Goal: Task Accomplishment & Management: Manage account settings

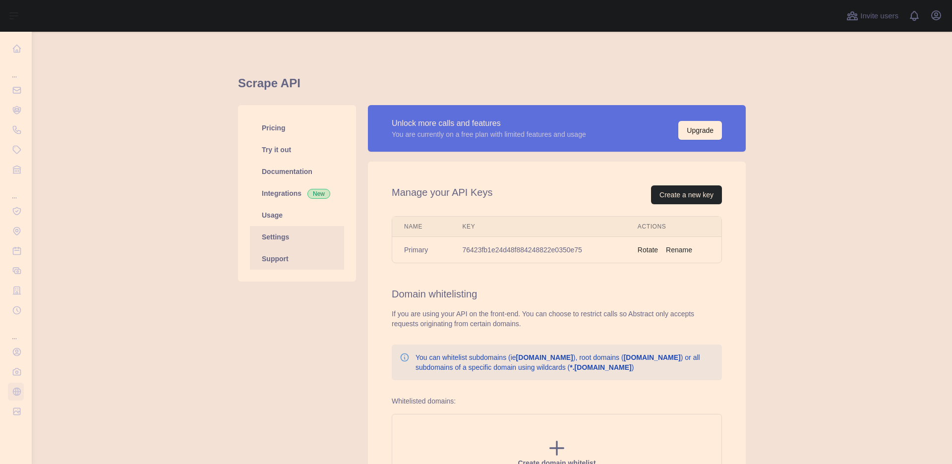
click at [271, 254] on link "Support" at bounding box center [297, 259] width 94 height 22
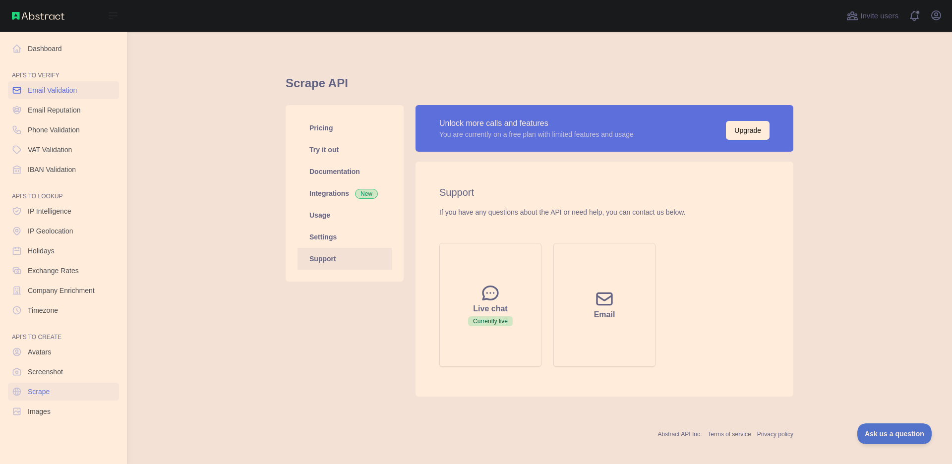
click at [62, 95] on span "Email Validation" at bounding box center [52, 90] width 49 height 10
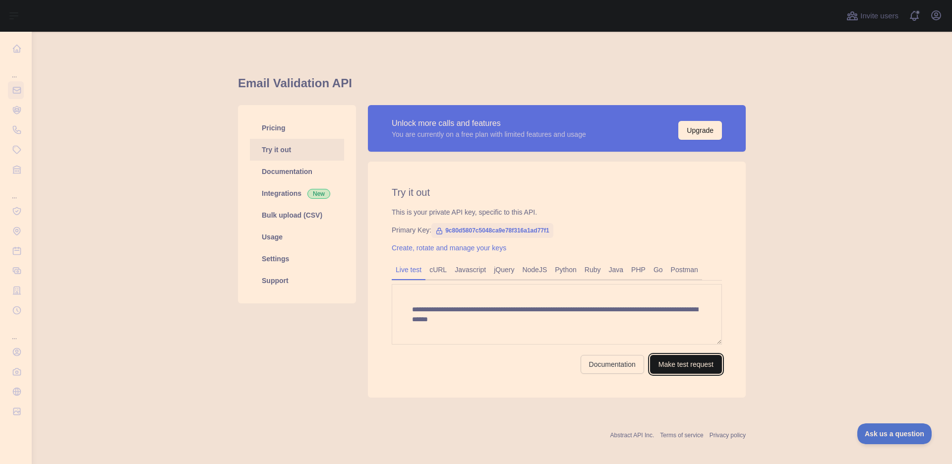
click at [670, 364] on button "Make test request" at bounding box center [686, 364] width 72 height 19
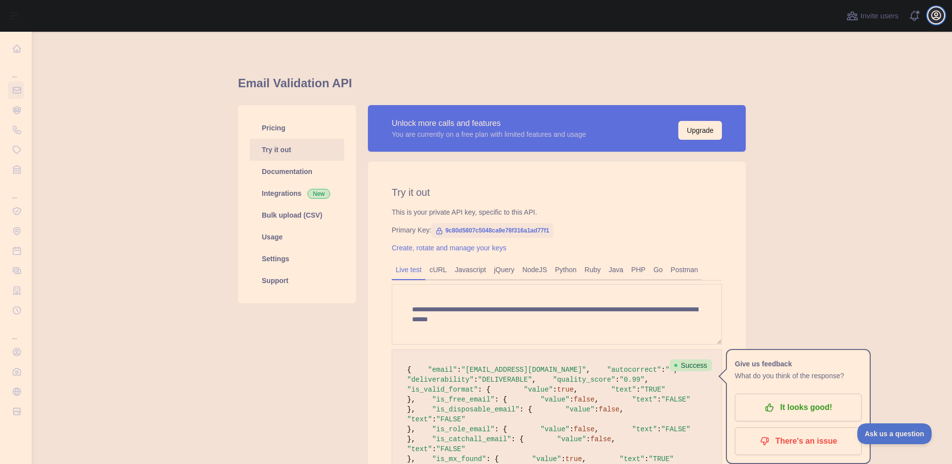
click at [938, 22] on button "Open user menu" at bounding box center [936, 15] width 16 height 16
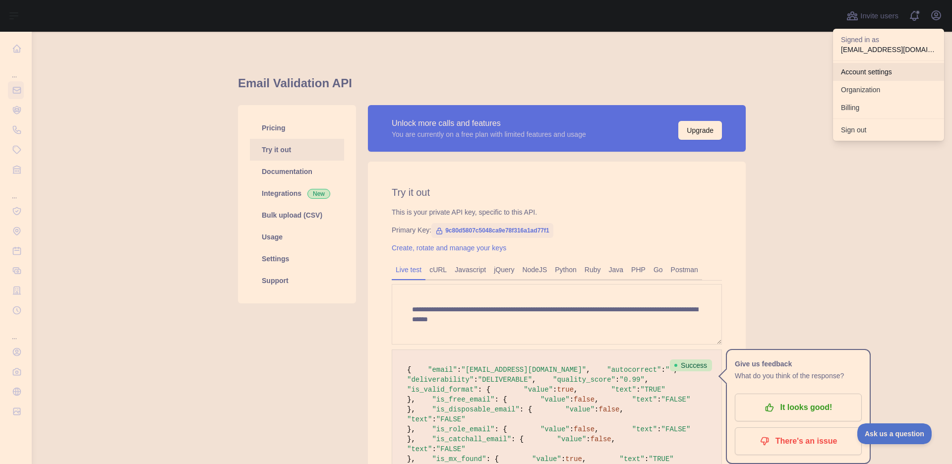
click at [866, 73] on link "Account settings" at bounding box center [888, 72] width 111 height 18
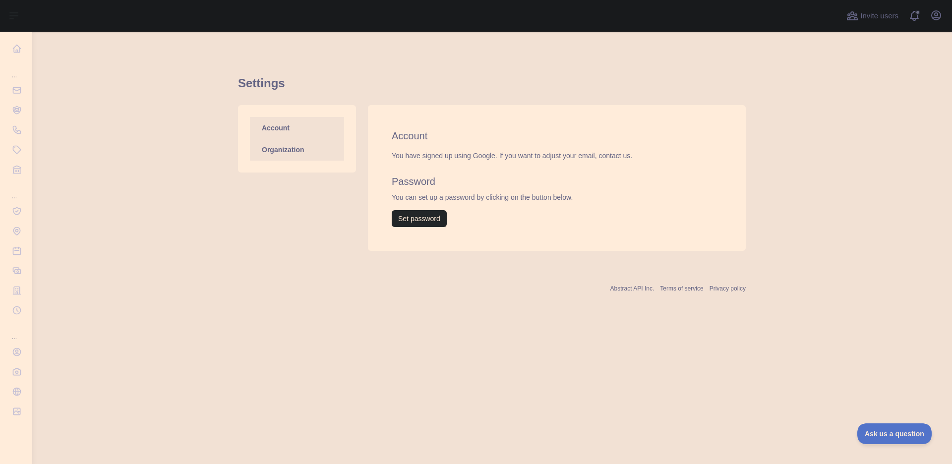
click at [285, 152] on link "Organization" at bounding box center [297, 150] width 94 height 22
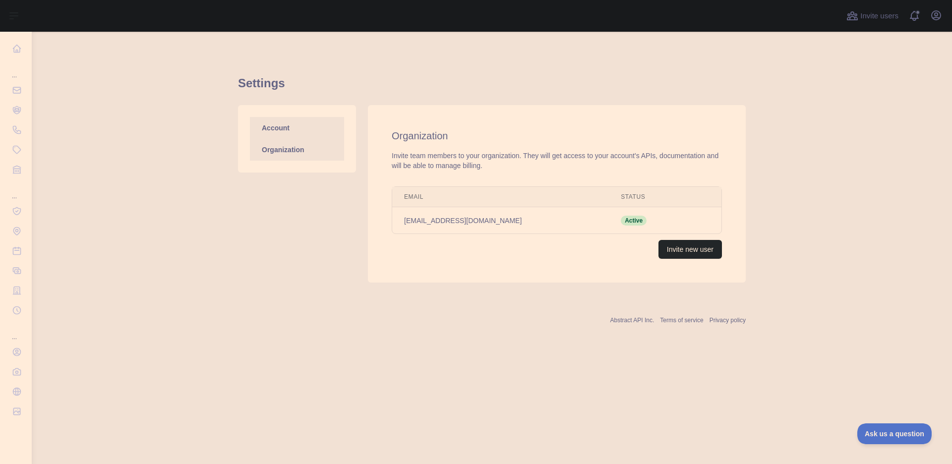
click at [286, 132] on link "Account" at bounding box center [297, 128] width 94 height 22
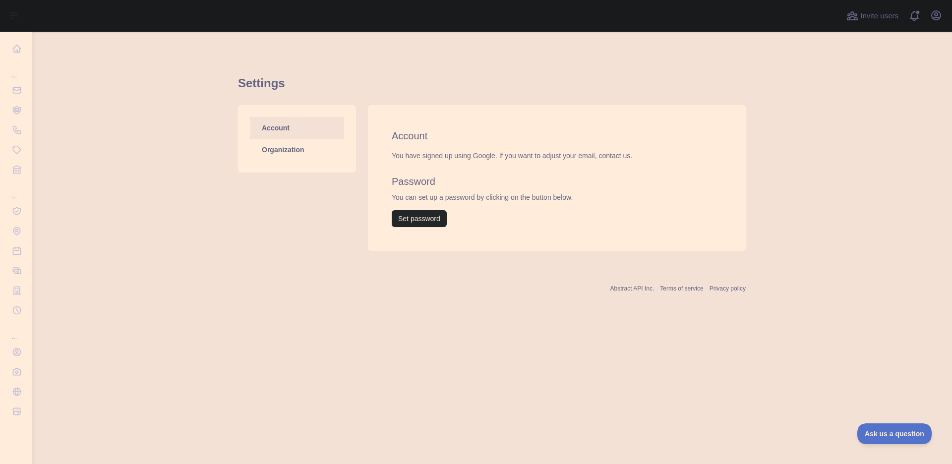
click at [933, 23] on div "Open user menu" at bounding box center [936, 15] width 16 height 17
click at [935, 16] on icon "button" at bounding box center [936, 15] width 9 height 9
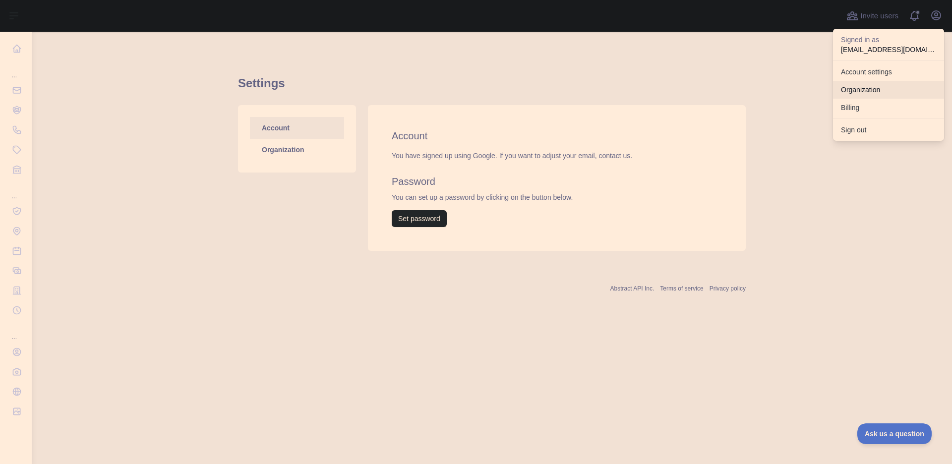
click at [860, 91] on link "Organization" at bounding box center [888, 90] width 111 height 18
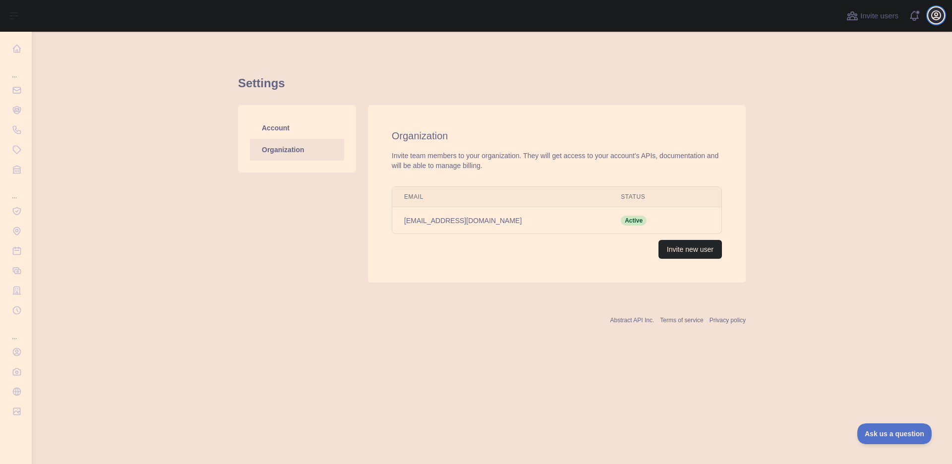
click at [938, 15] on icon "button" at bounding box center [936, 15] width 9 height 9
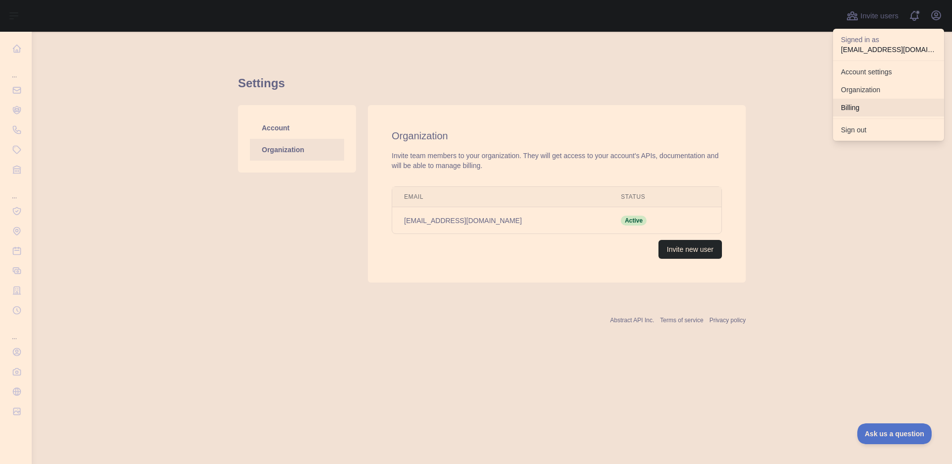
click at [860, 112] on button "Billing" at bounding box center [888, 108] width 111 height 18
